Goal: Task Accomplishment & Management: Manage account settings

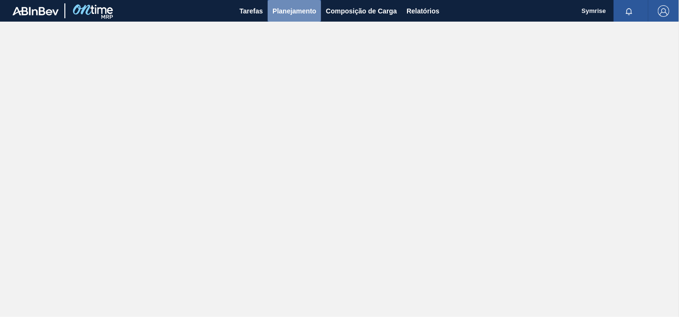
click at [291, 4] on button "Planejamento" at bounding box center [294, 11] width 53 height 22
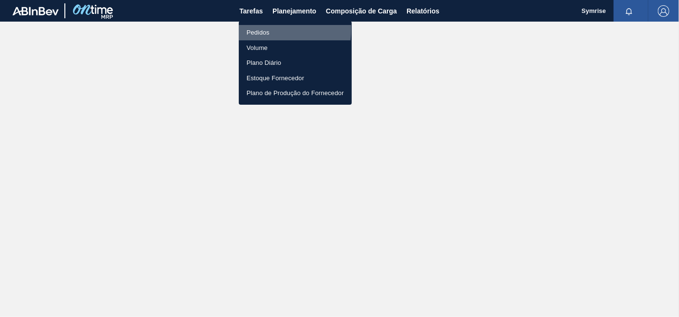
click at [248, 29] on li "Pedidos" at bounding box center [295, 32] width 113 height 15
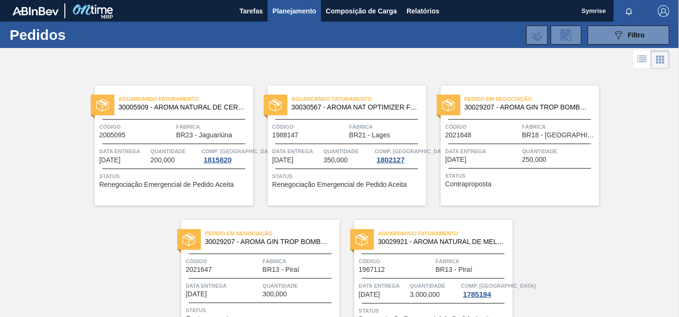
click at [180, 181] on span "Renegociação Emergencial de Pedido Aceita" at bounding box center [167, 184] width 135 height 7
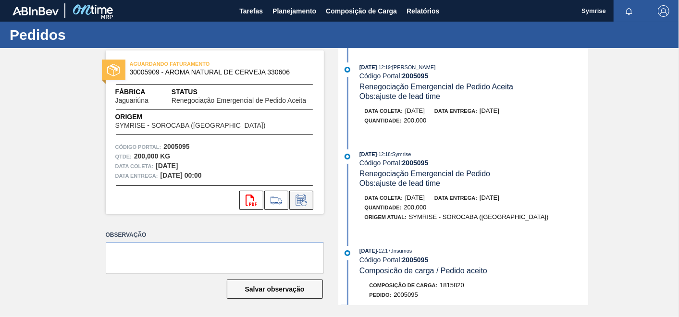
click at [301, 203] on icon at bounding box center [301, 201] width 15 height 12
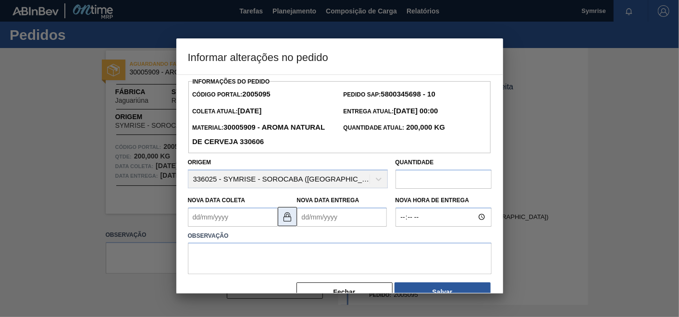
click at [287, 215] on img at bounding box center [288, 217] width 12 height 12
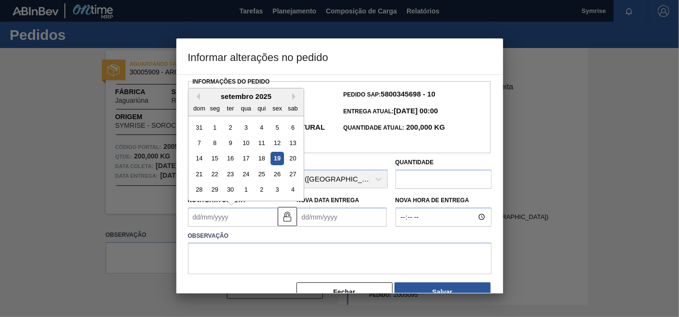
click at [250, 222] on Coleta2005095 "Nova Data Coleta" at bounding box center [233, 217] width 90 height 19
click at [278, 176] on div "26" at bounding box center [277, 174] width 13 height 13
type Coleta2005095 "[DATE]"
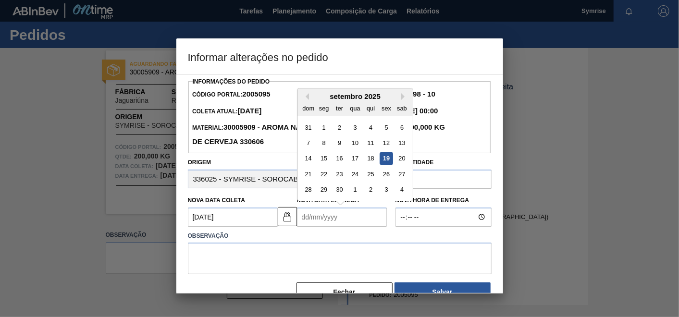
click at [349, 218] on Entrega2005095 "Nova Data Entrega" at bounding box center [342, 217] width 90 height 19
click at [401, 175] on div "27" at bounding box center [401, 174] width 13 height 13
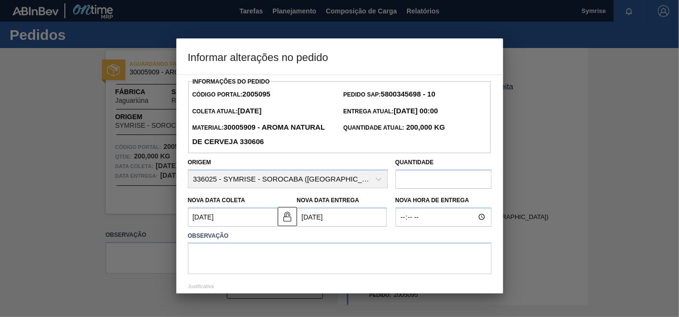
type Entrega2005095 "[DATE]"
click at [340, 250] on textarea at bounding box center [340, 259] width 304 height 32
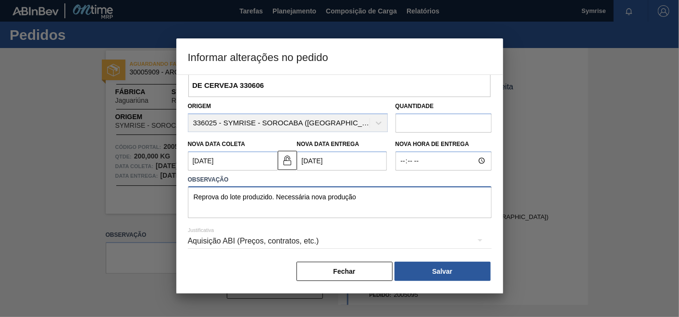
scroll to position [57, 0]
type textarea "Reprova do lote produzido. Necessária nova produção."
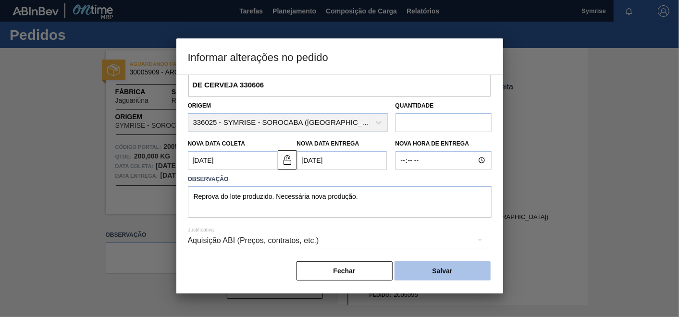
click at [448, 277] on button "Salvar" at bounding box center [443, 271] width 96 height 19
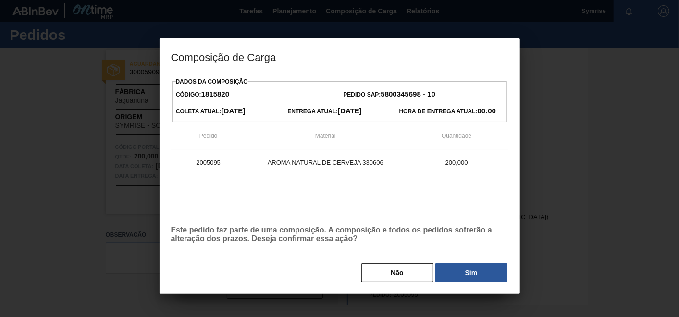
click at [448, 277] on button "Sim" at bounding box center [472, 273] width 72 height 19
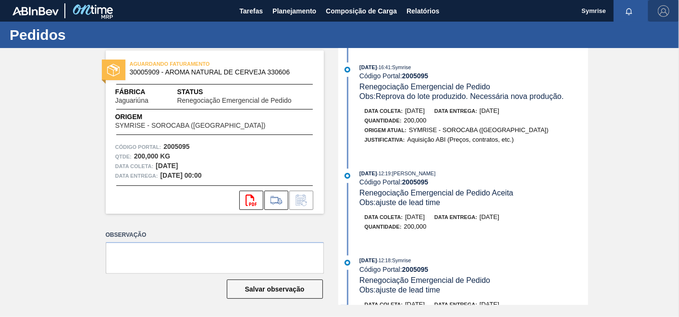
click at [667, 11] on img "button" at bounding box center [664, 11] width 12 height 12
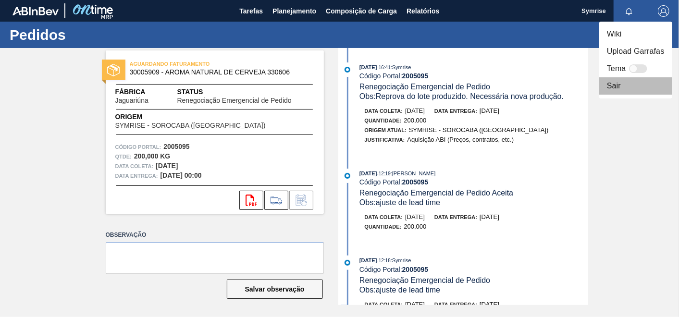
click at [610, 88] on li "Sair" at bounding box center [636, 85] width 73 height 17
